Goal: Task Accomplishment & Management: Complete application form

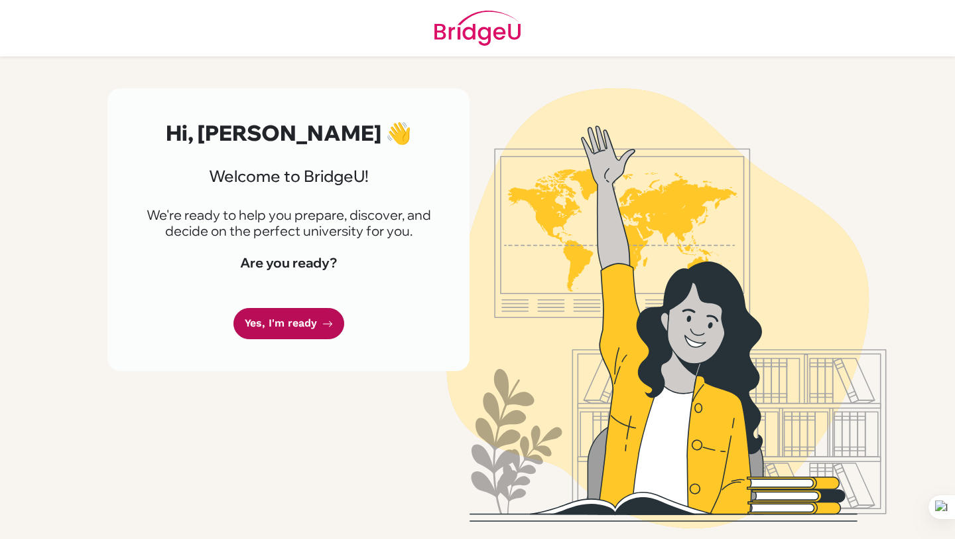
click at [268, 337] on link "Yes, I'm ready" at bounding box center [289, 323] width 111 height 31
click at [255, 326] on link "Yes, I'm ready" at bounding box center [289, 323] width 111 height 31
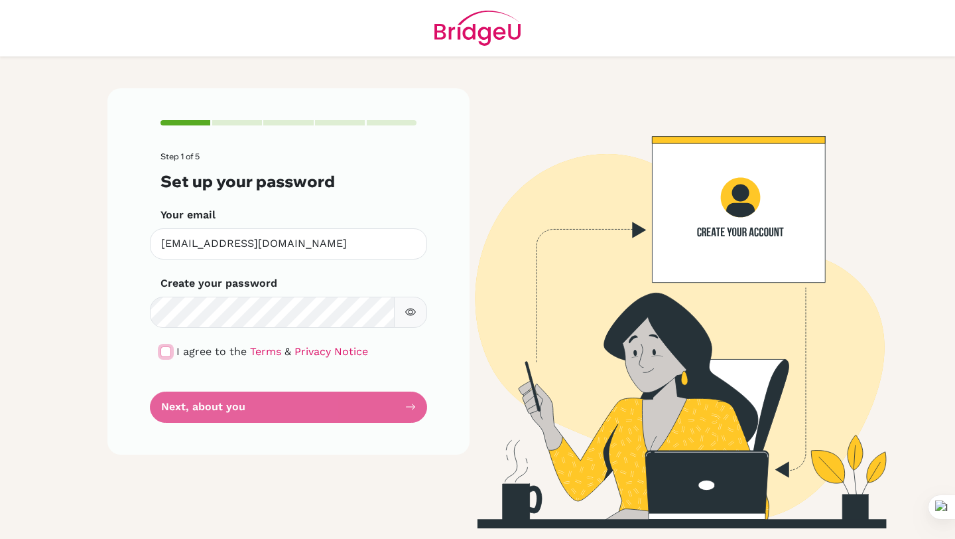
click at [167, 354] on input "checkbox" at bounding box center [166, 351] width 11 height 11
checkbox input "true"
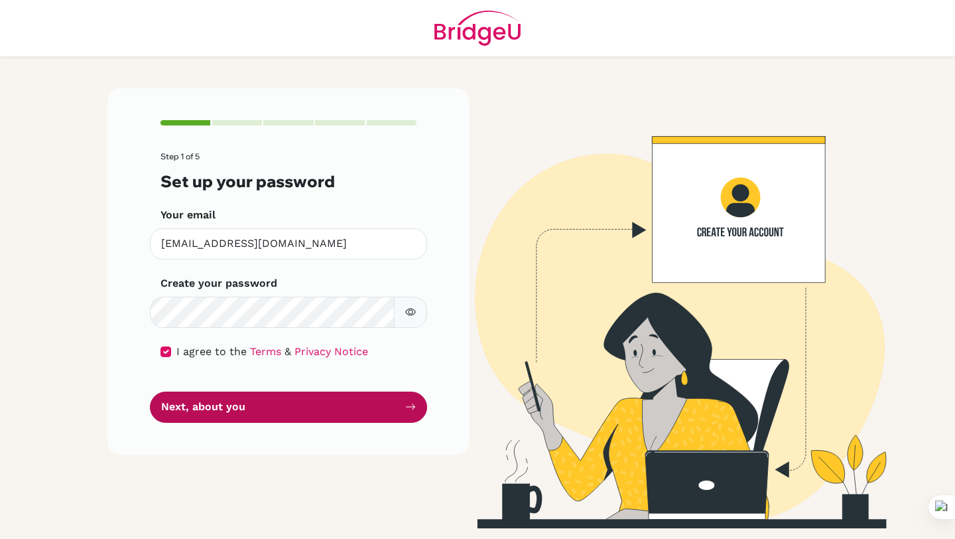
click at [214, 419] on button "Next, about you" at bounding box center [288, 406] width 277 height 31
